Goal: Task Accomplishment & Management: Use online tool/utility

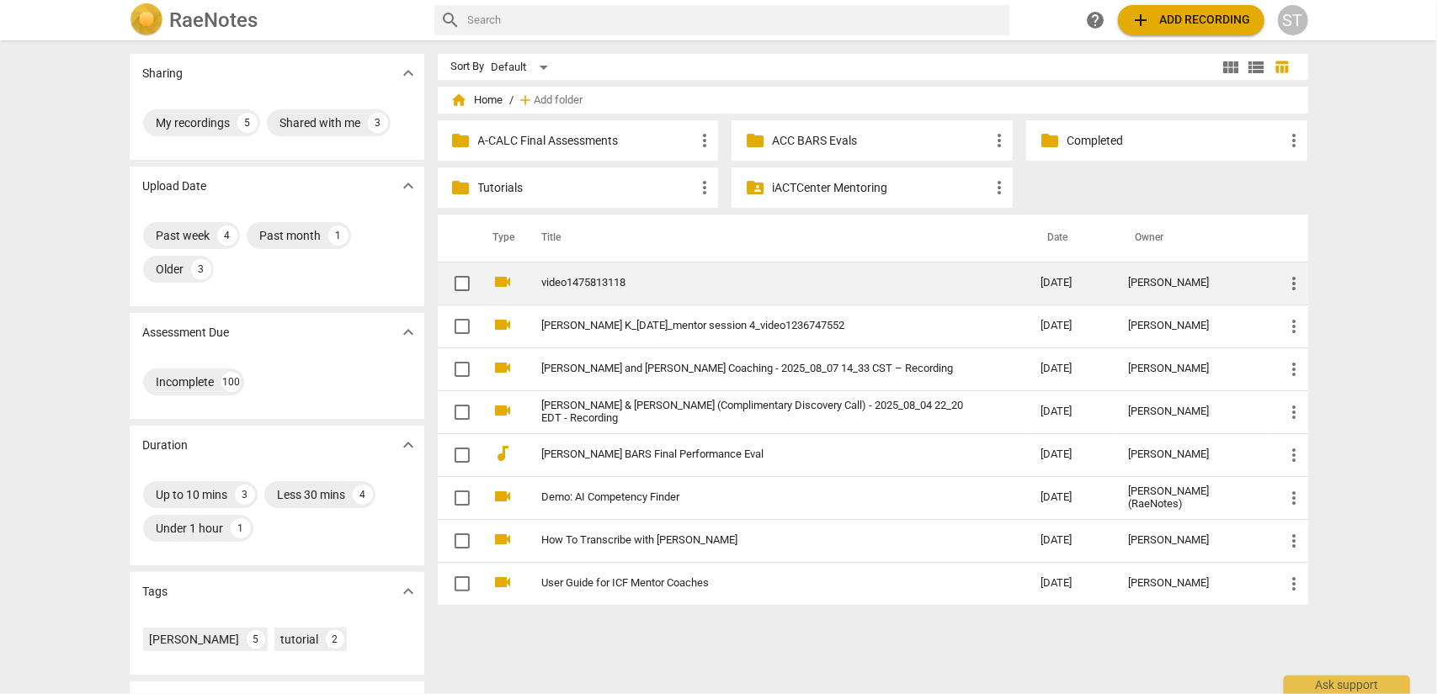
click at [567, 278] on link "video1475813118" at bounding box center [761, 283] width 439 height 13
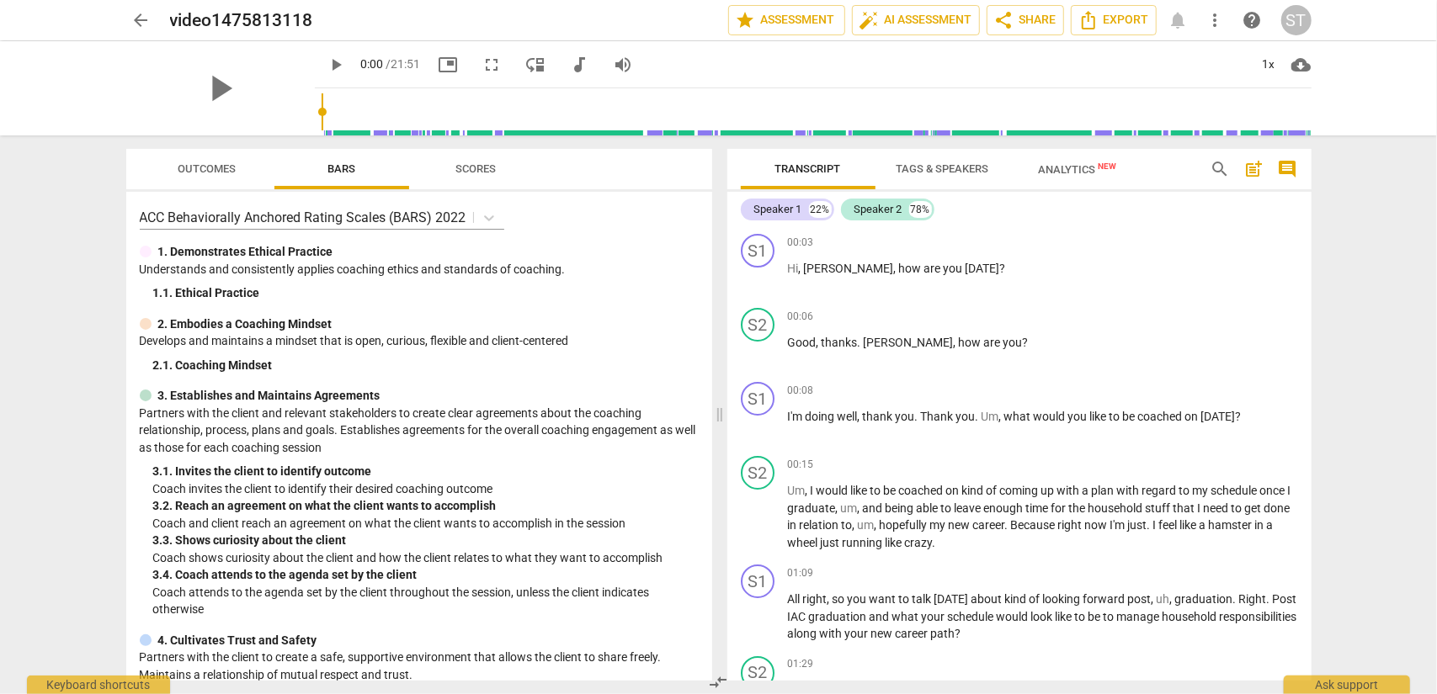
click at [907, 171] on span "Tags & Speakers" at bounding box center [943, 168] width 93 height 13
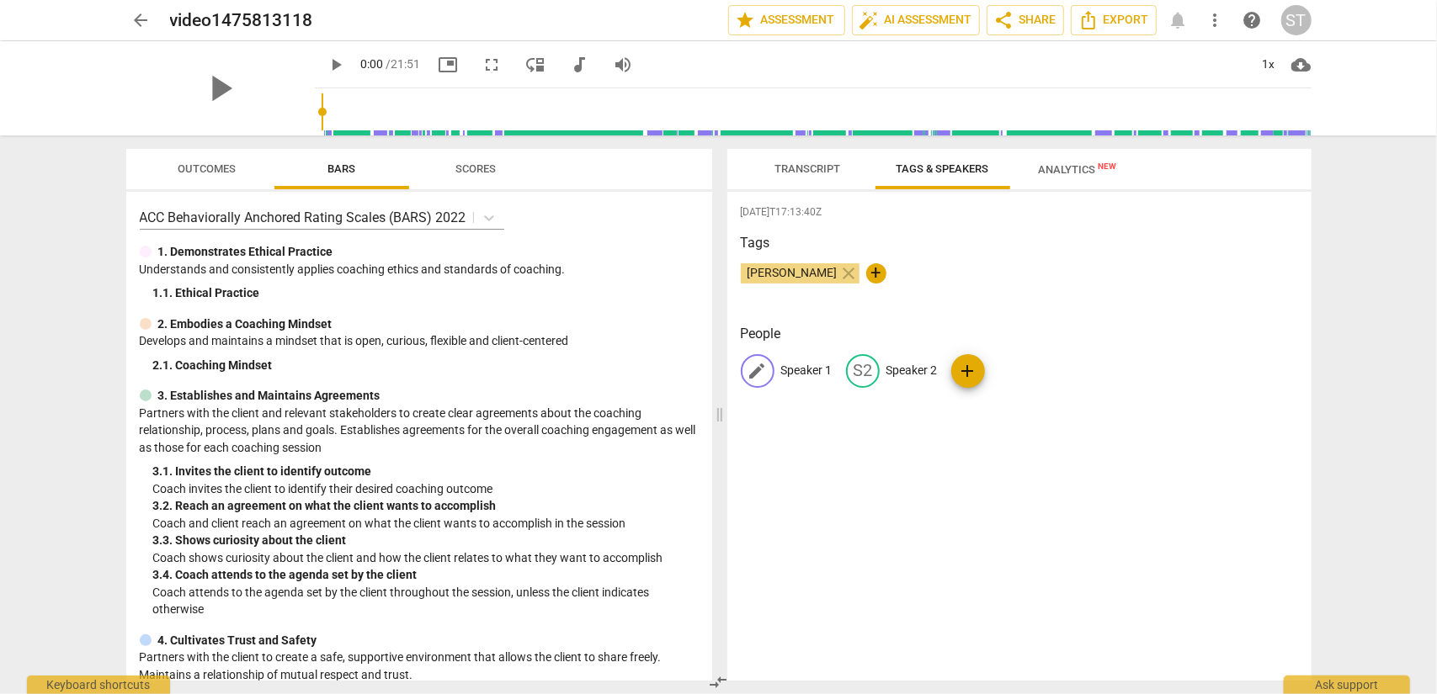
click at [793, 371] on p "Speaker 1" at bounding box center [806, 371] width 51 height 18
type input "[PERSON_NAME]"
click at [1001, 375] on p "Speaker 2" at bounding box center [1021, 371] width 51 height 18
type input "Client"
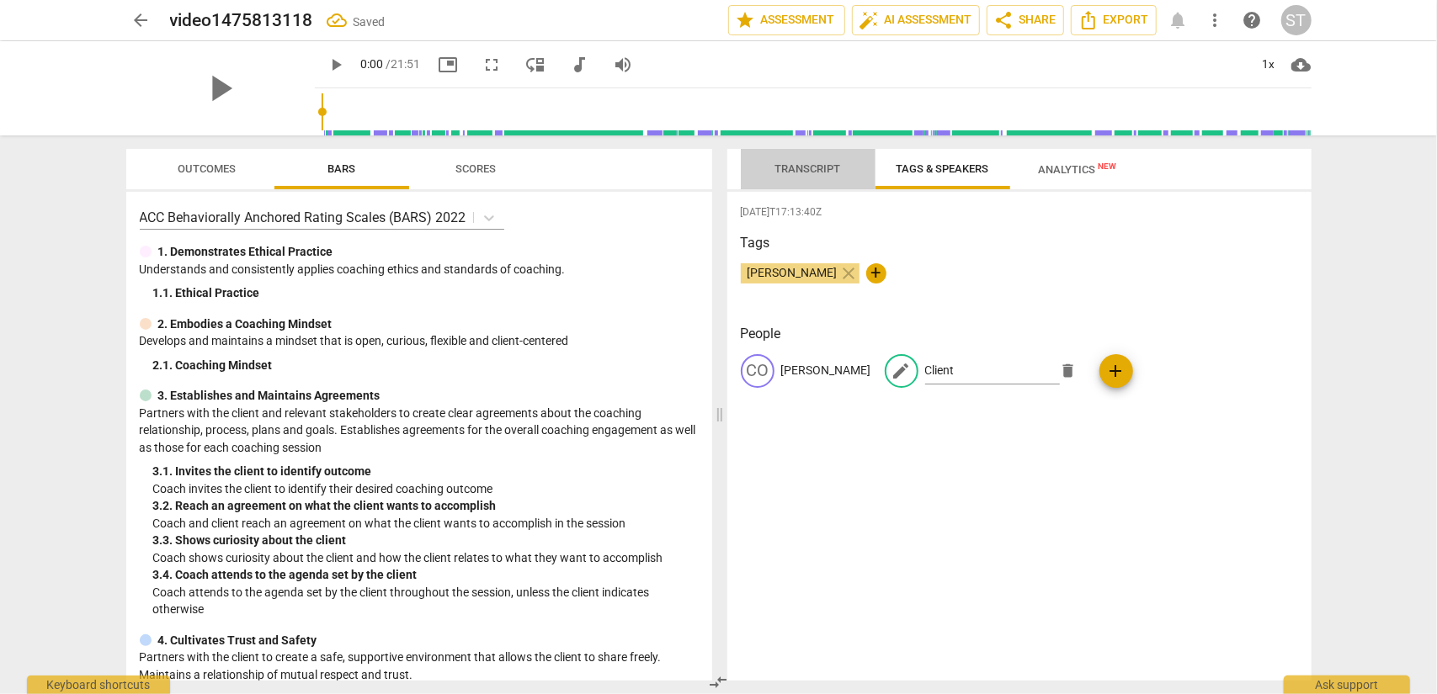
click at [818, 174] on span "Transcript" at bounding box center [808, 168] width 66 height 13
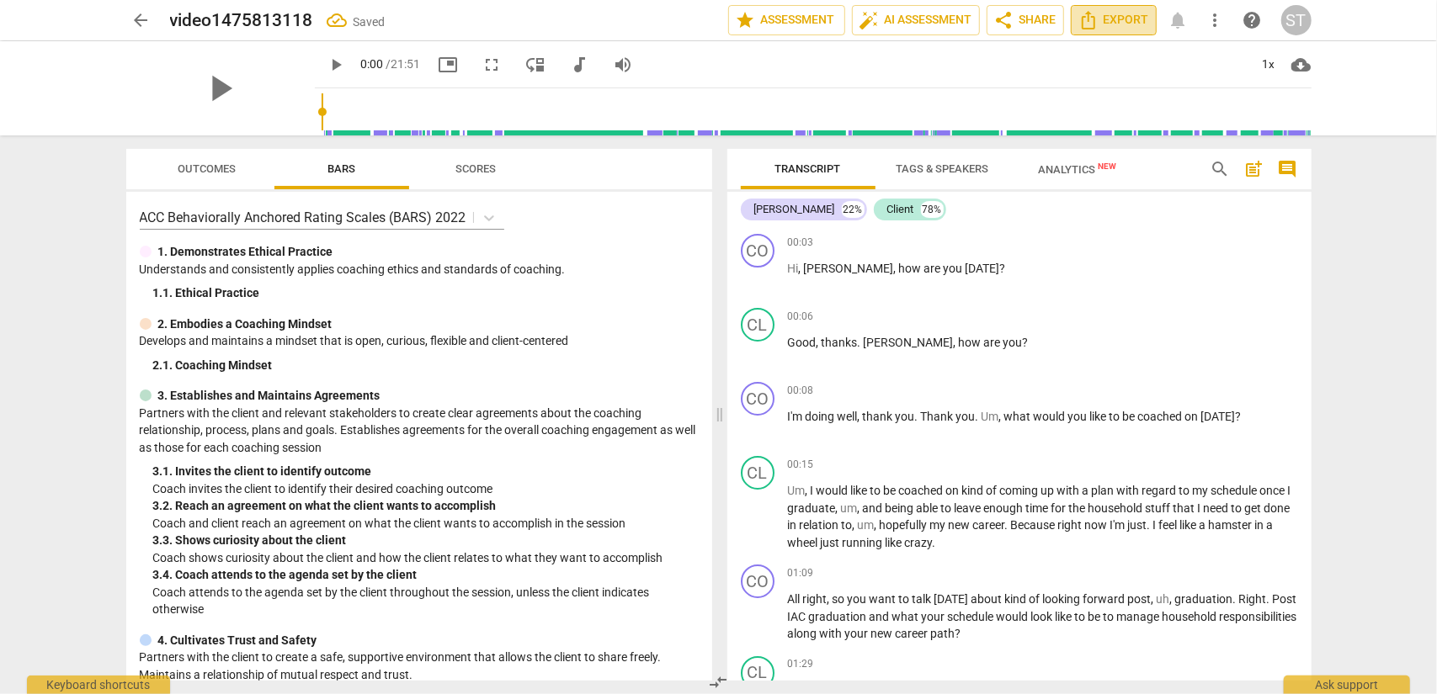
click at [1137, 29] on span "Export" at bounding box center [1113, 20] width 71 height 20
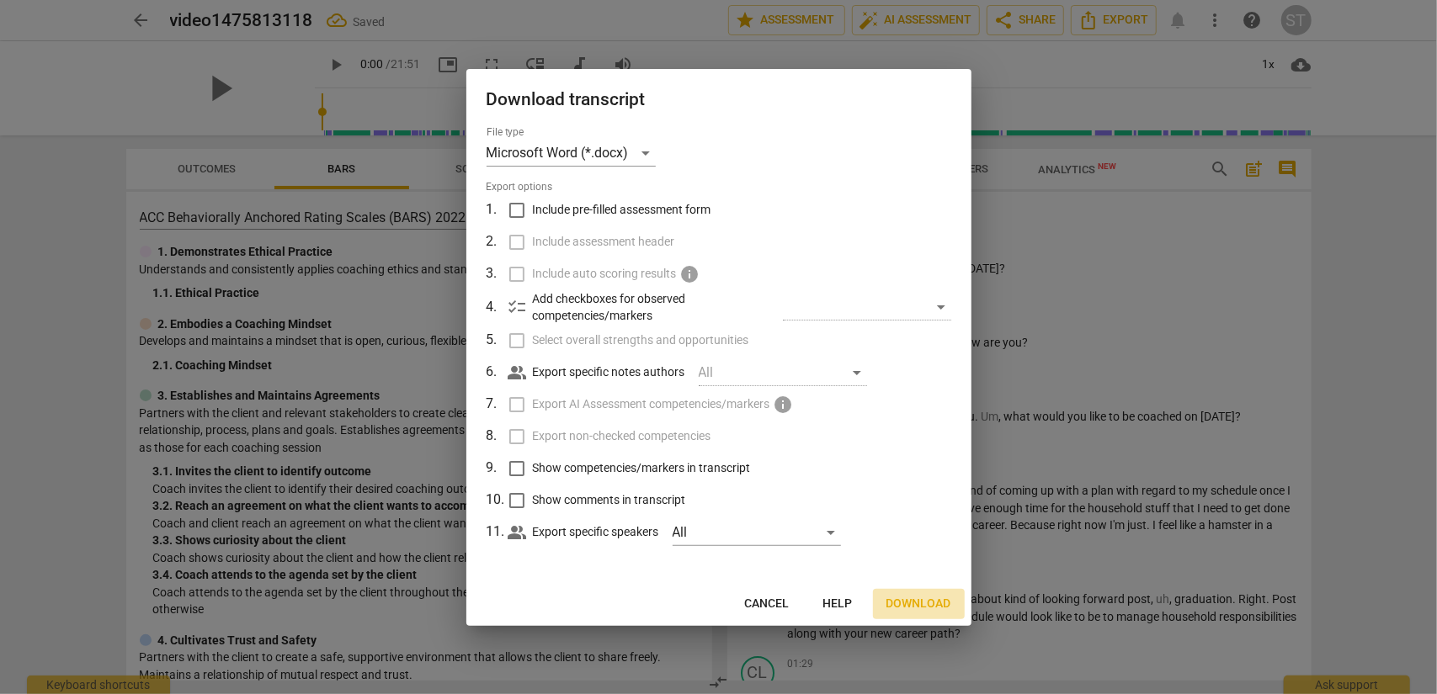
click at [935, 594] on button "Download" at bounding box center [919, 604] width 92 height 30
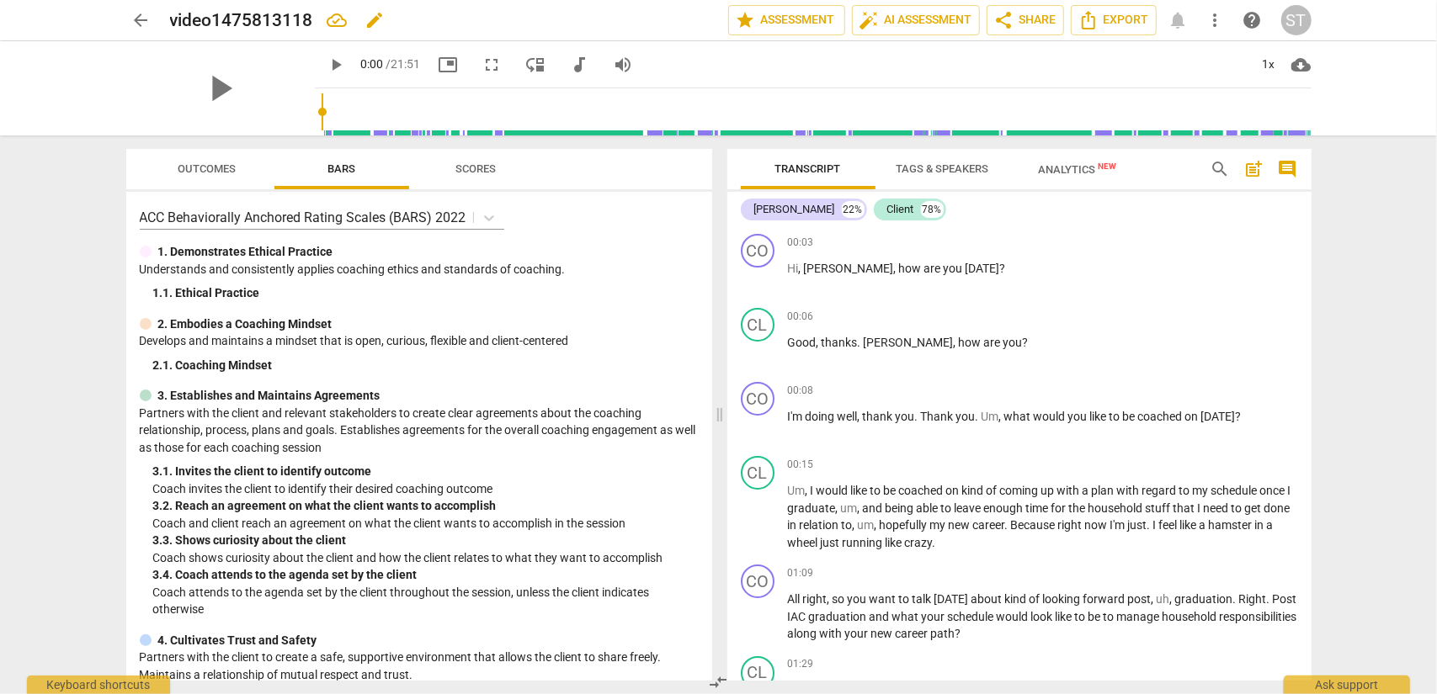
click at [375, 19] on span "edit" at bounding box center [375, 20] width 20 height 20
drag, startPoint x: 172, startPoint y: 18, endPoint x: 197, endPoint y: 5, distance: 28.2
click at [173, 18] on input "video1475813118" at bounding box center [412, 20] width 484 height 32
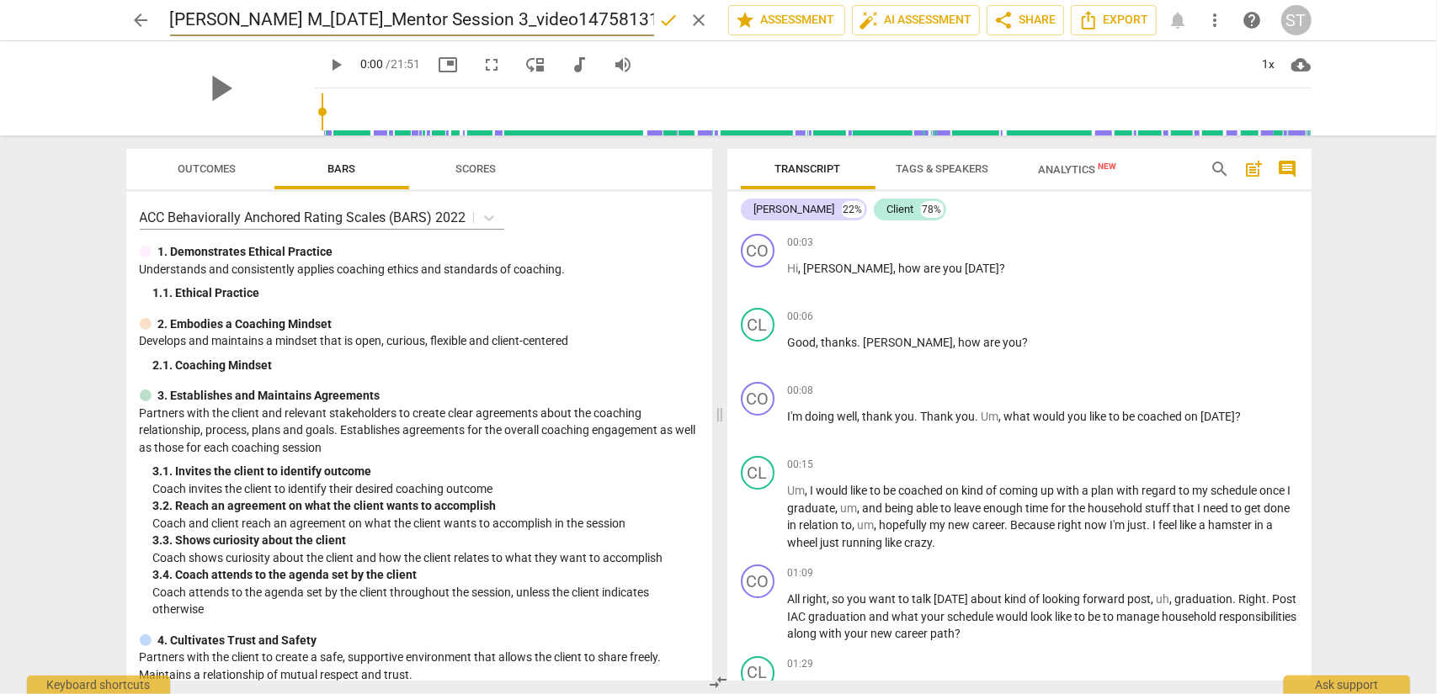
type input "[PERSON_NAME] M_[DATE]_Mentor Session 3_video1475813118"
click at [662, 23] on span "done" at bounding box center [669, 20] width 20 height 20
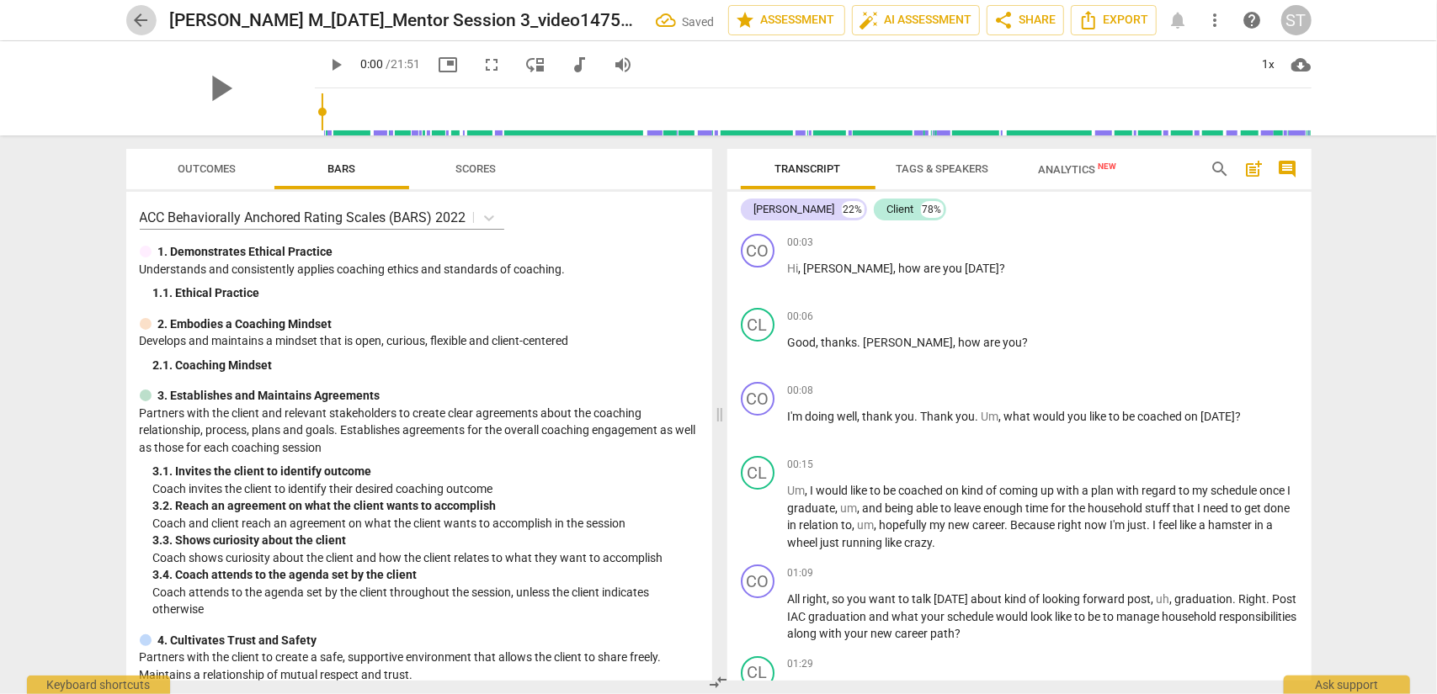
click at [133, 19] on span "arrow_back" at bounding box center [141, 20] width 20 height 20
